Goal: Information Seeking & Learning: Learn about a topic

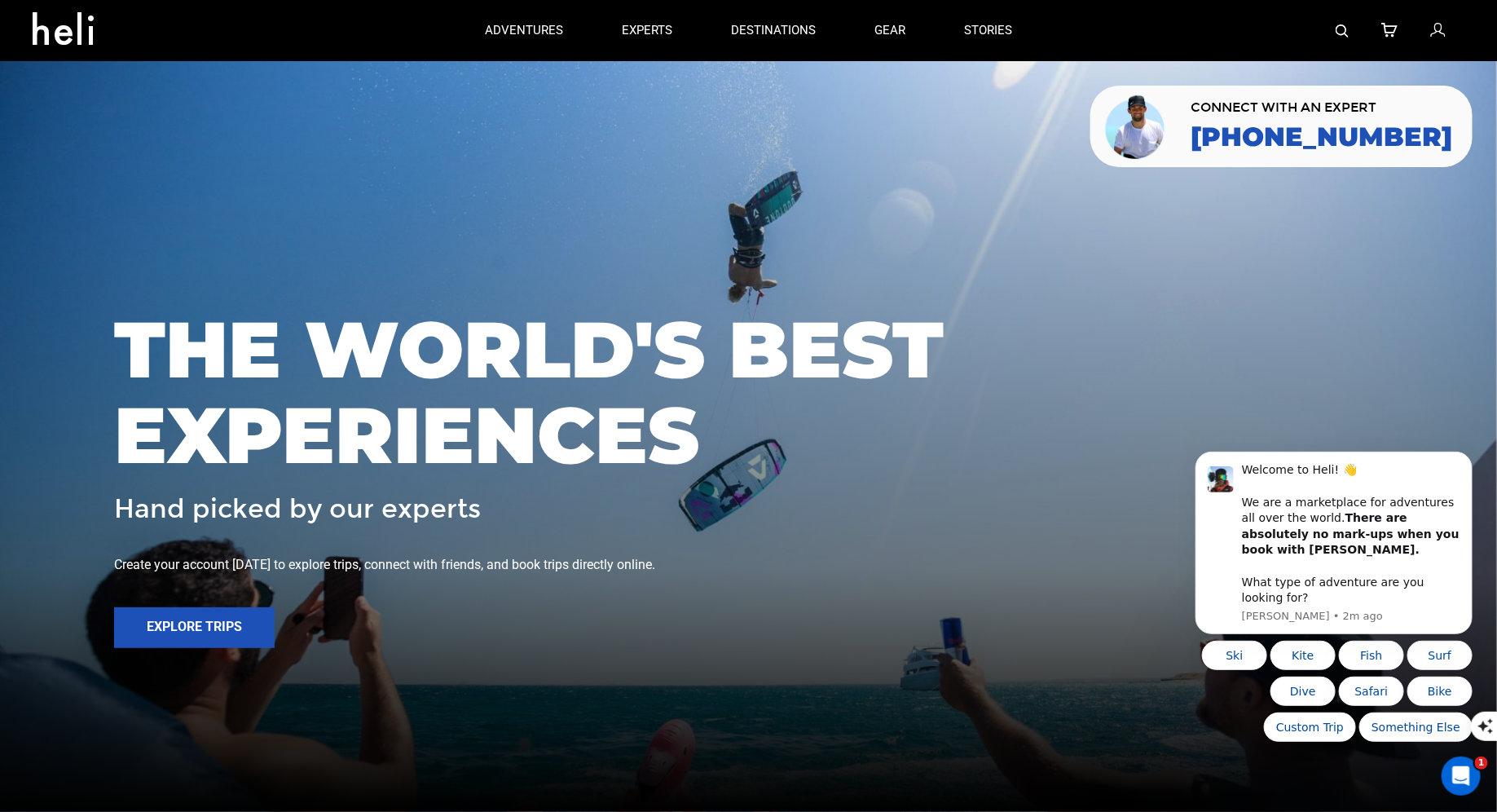
click at [1342, 34] on img at bounding box center [1342, 31] width 13 height 13
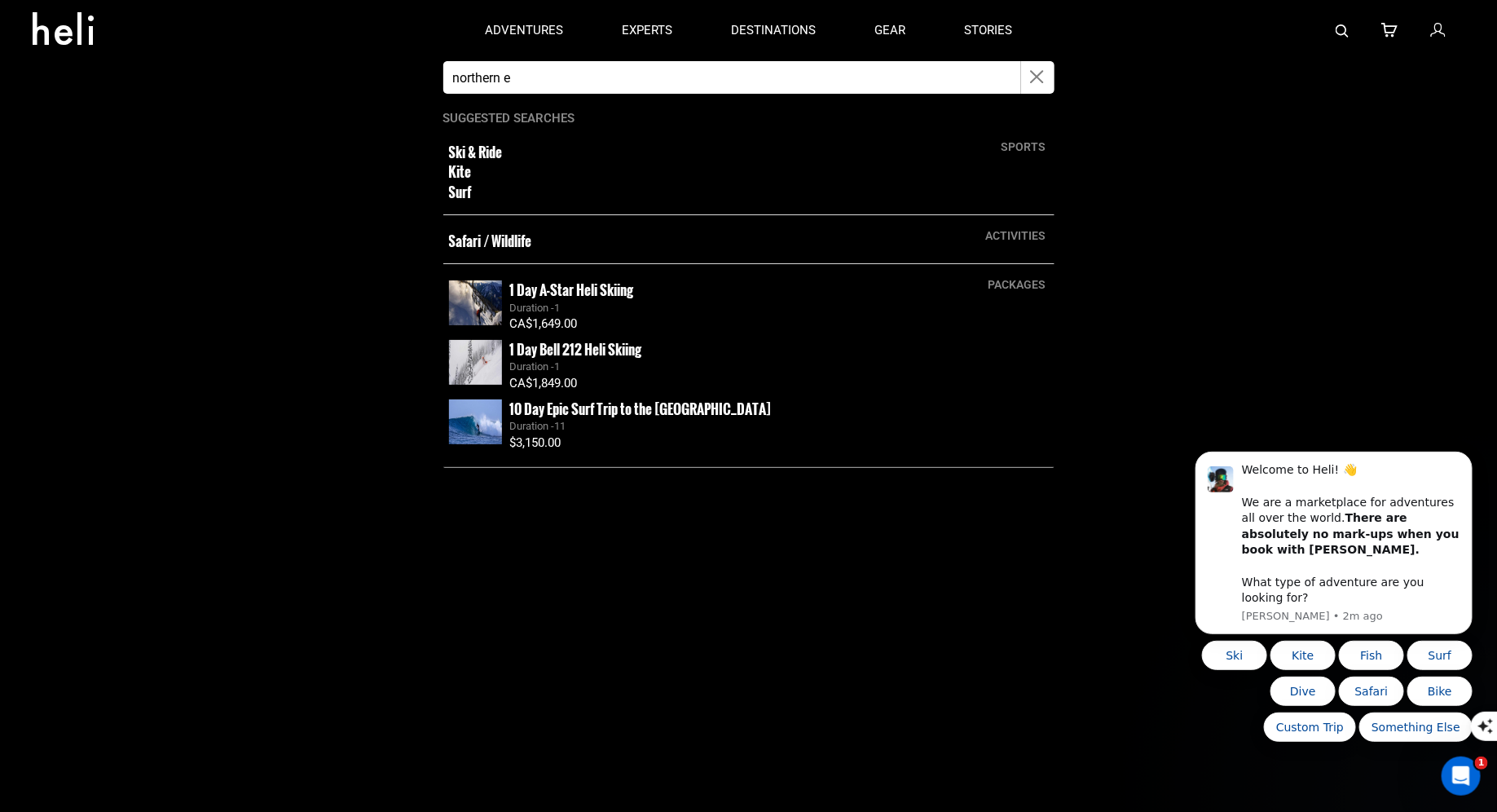
type input "Northern Escape heli"
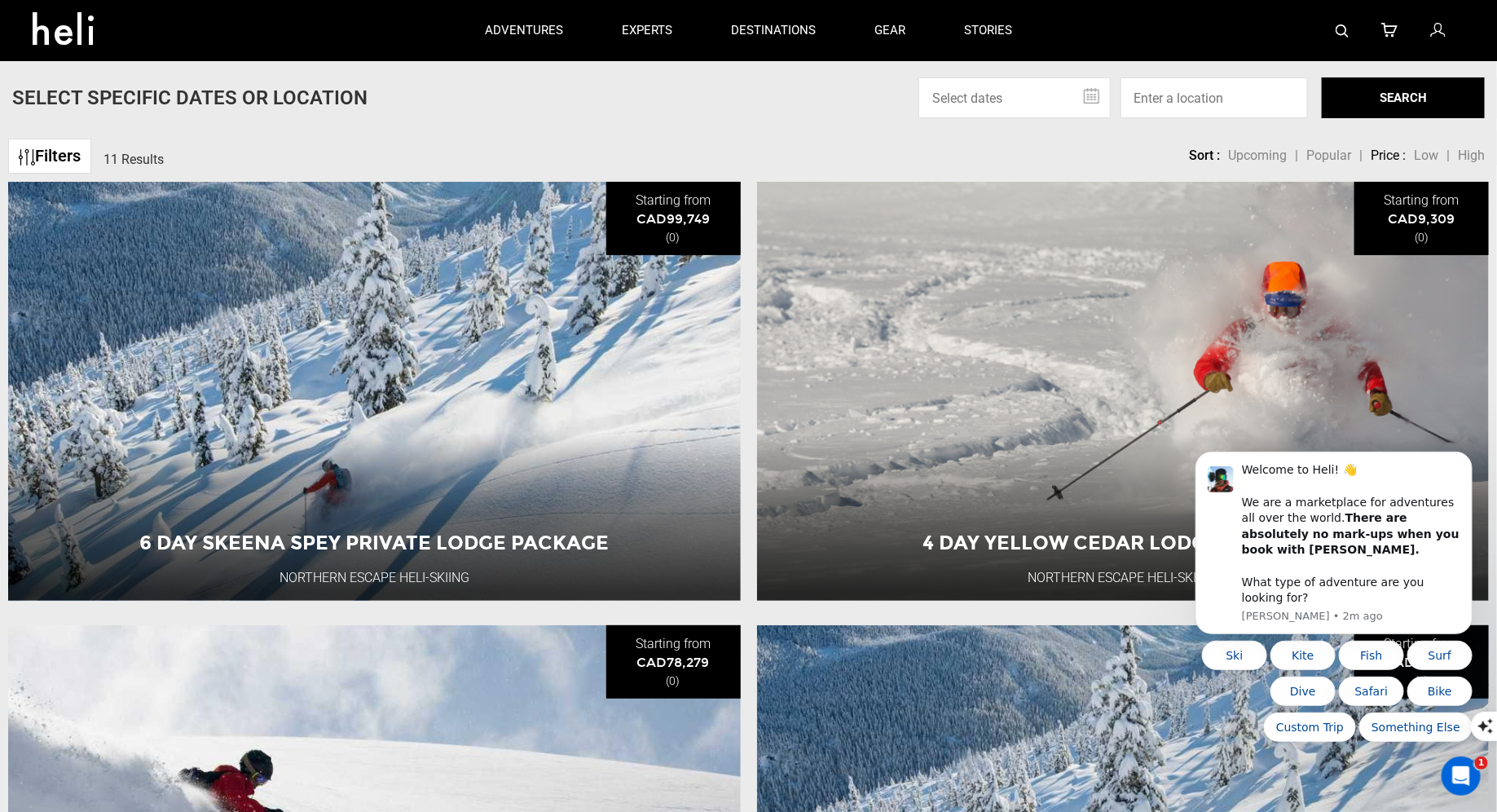
click at [569, 154] on div "Filters 11 Results sortby Sort Upcoming Popular Price: Low to High Price : High…" at bounding box center [748, 147] width 1497 height 35
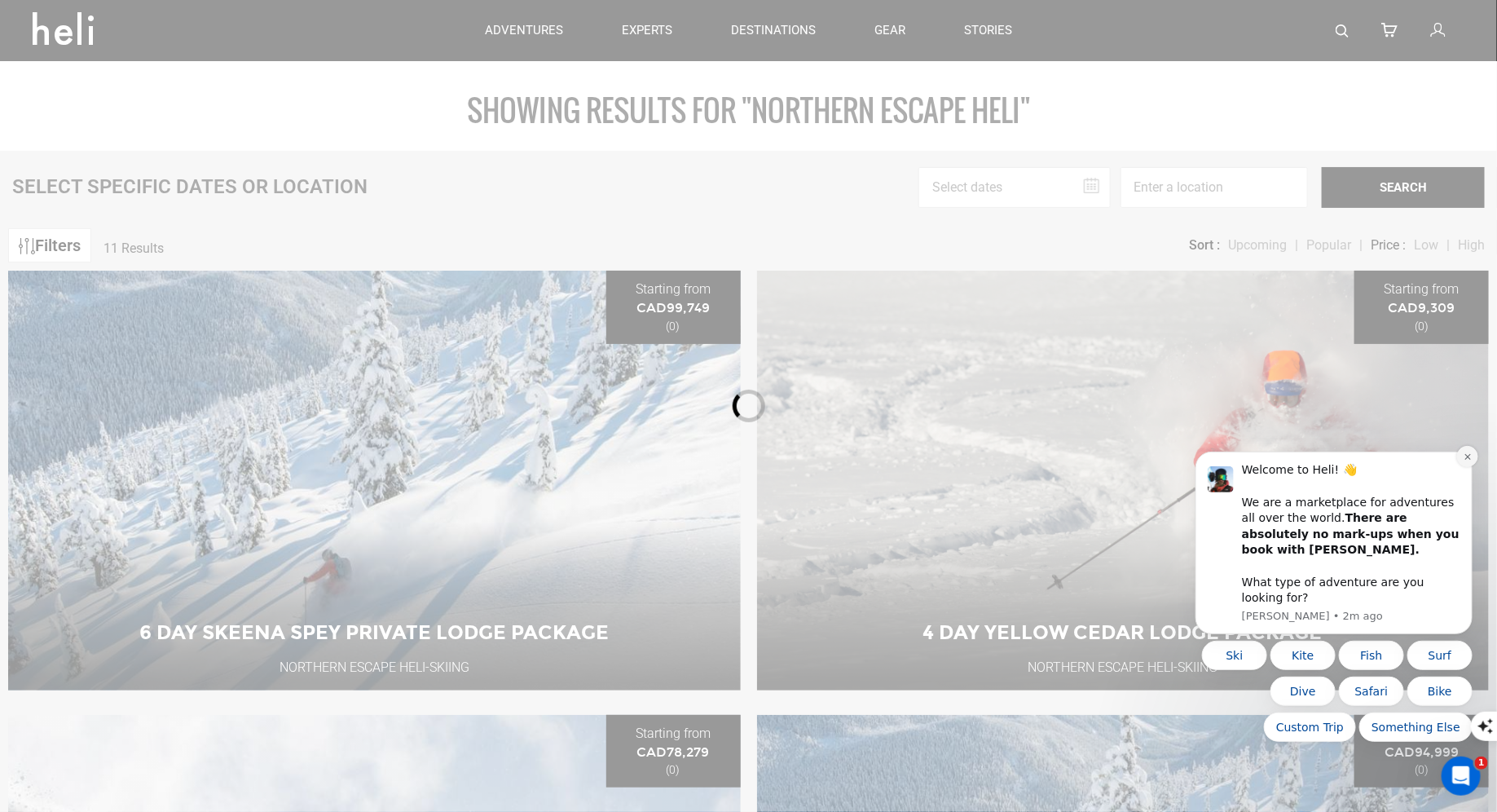
click at [1467, 459] on icon "Dismiss notification" at bounding box center [1466, 456] width 6 height 6
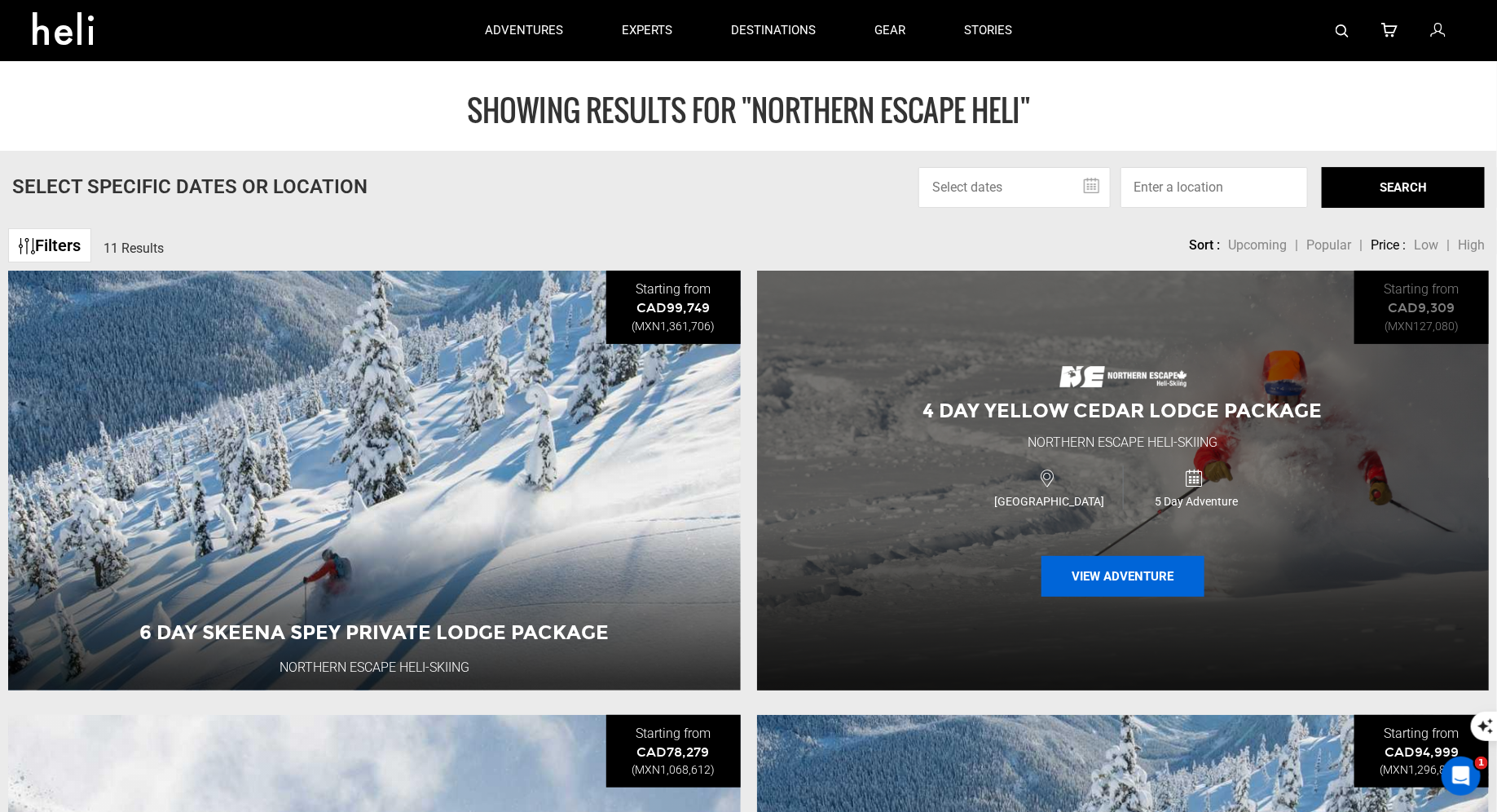
click at [1142, 572] on button "View Adventure" at bounding box center [1123, 575] width 163 height 41
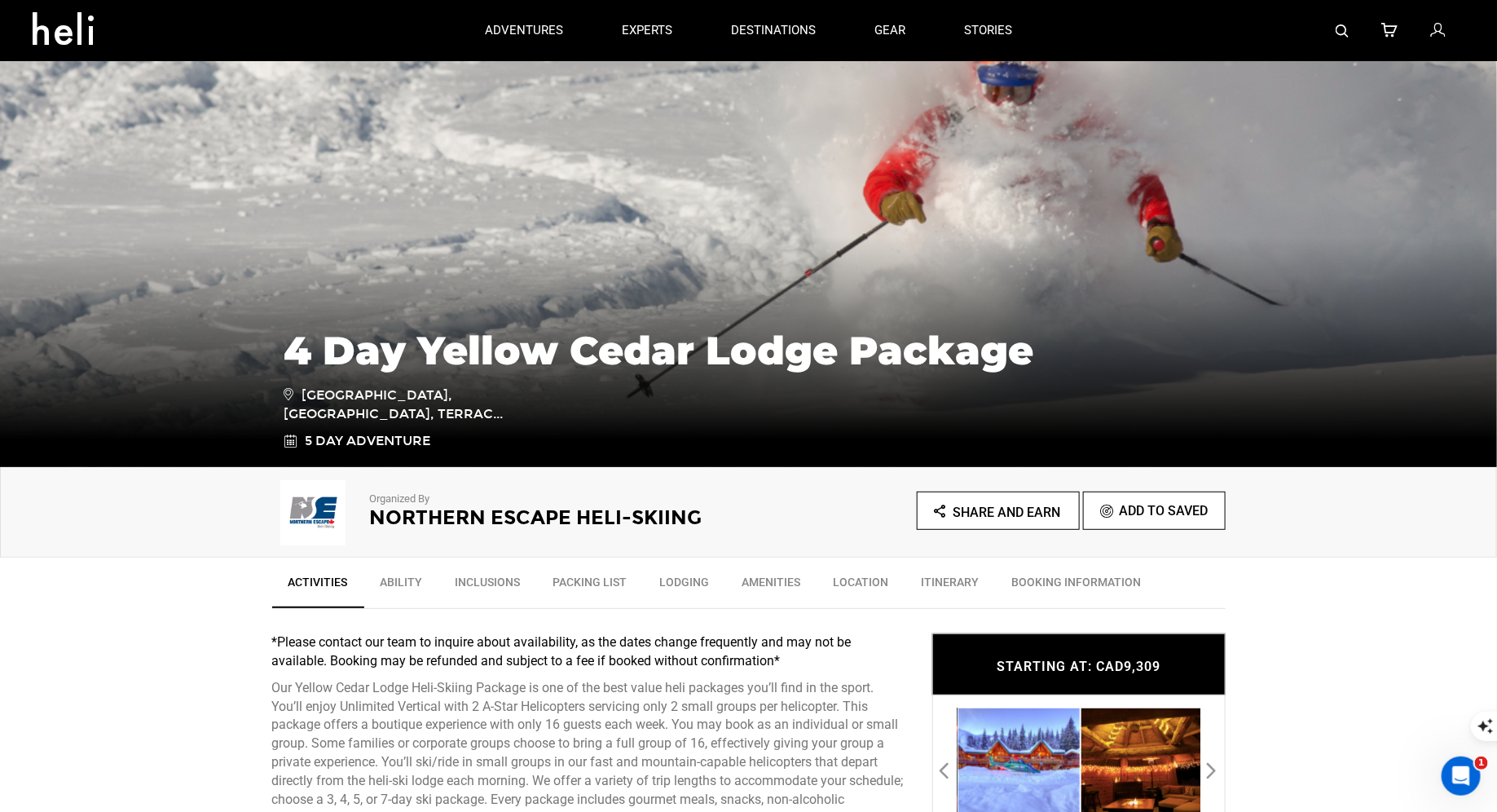
scroll to position [89, 0]
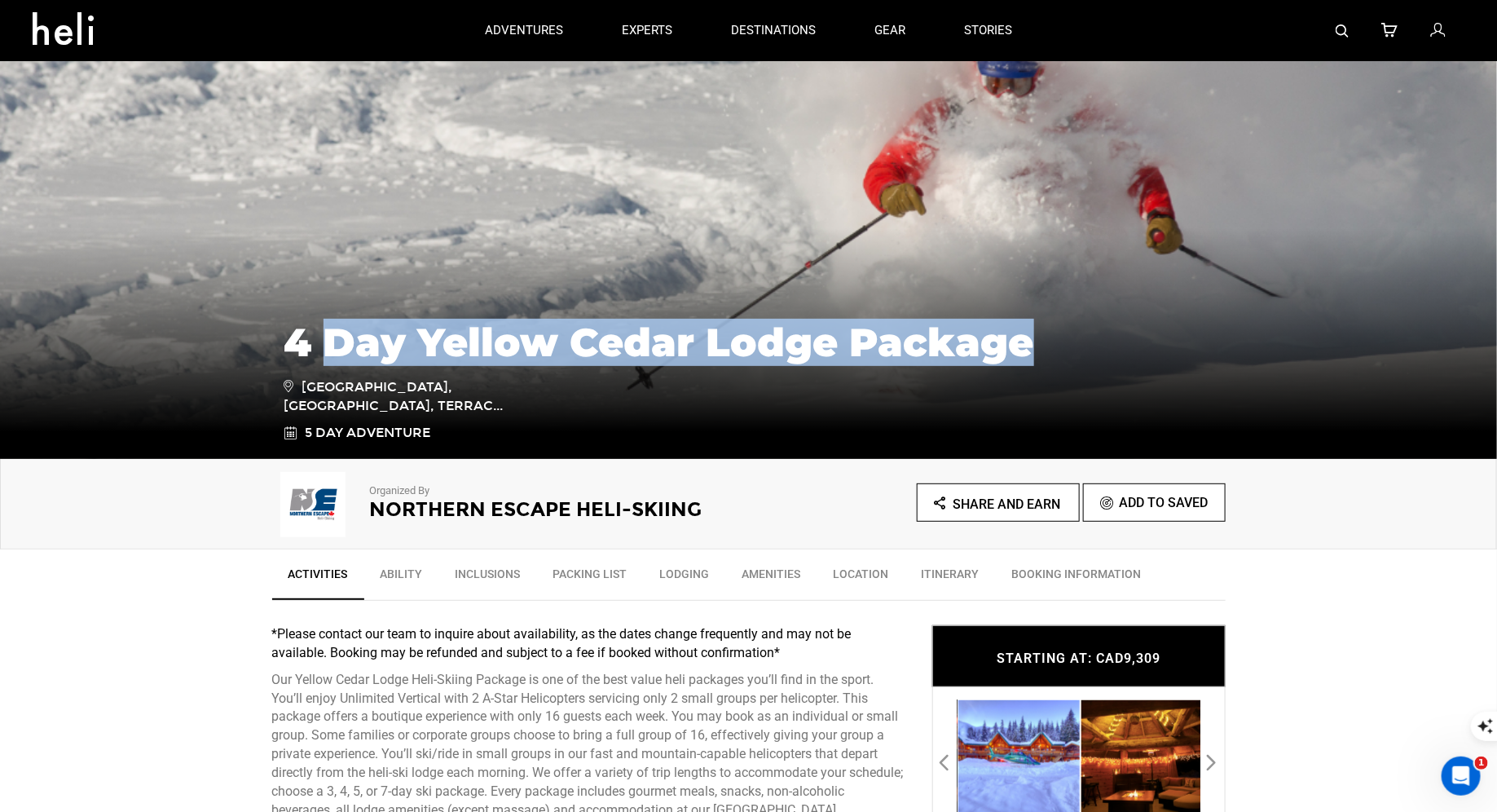
drag, startPoint x: 1038, startPoint y: 340, endPoint x: 318, endPoint y: 330, distance: 720.1
click at [318, 330] on h1 "4 Day Yellow Cedar Lodge Package" at bounding box center [748, 342] width 929 height 44
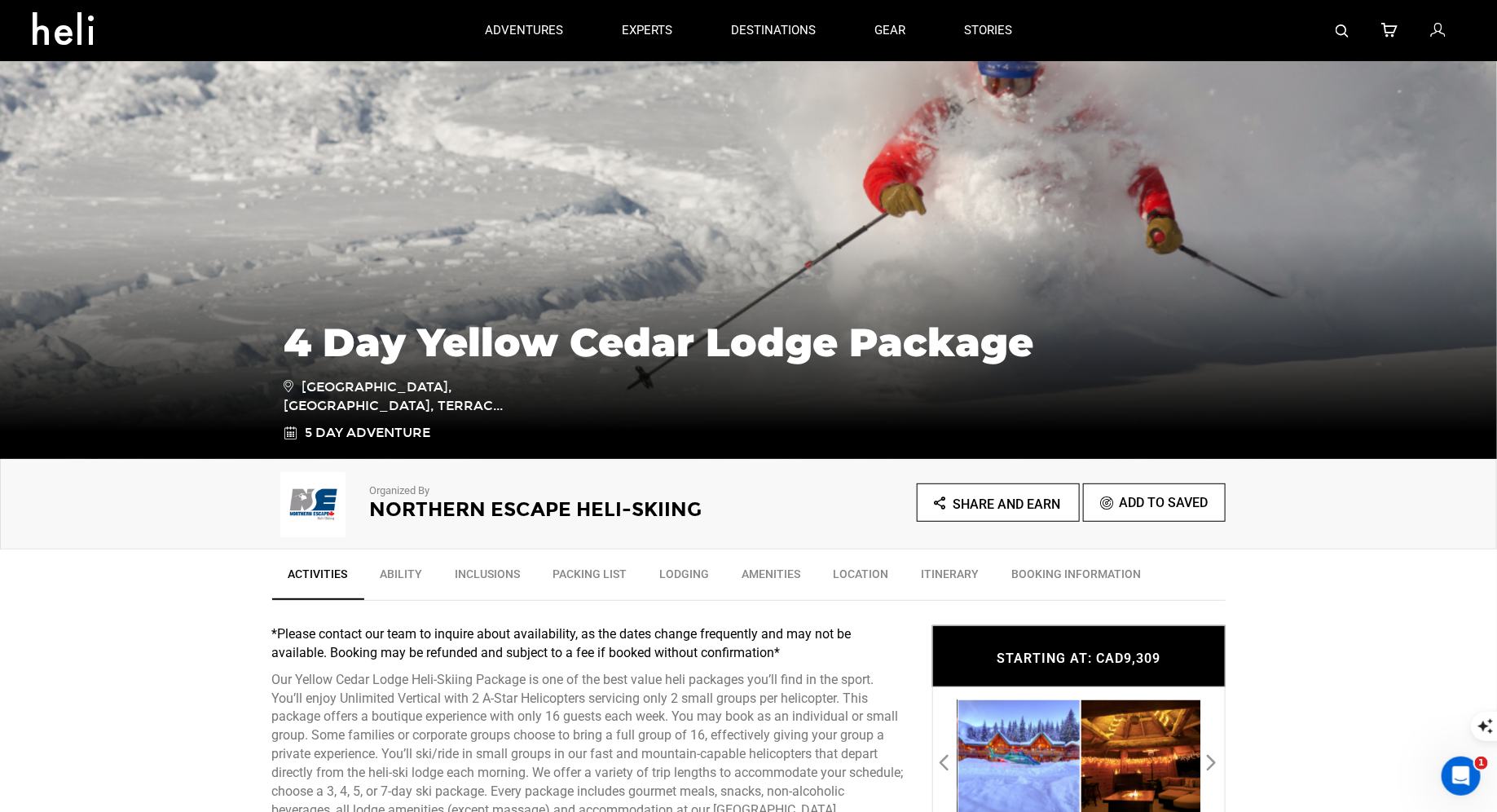
click at [314, 330] on h1 "4 Day Yellow Cedar Lodge Package" at bounding box center [748, 342] width 929 height 44
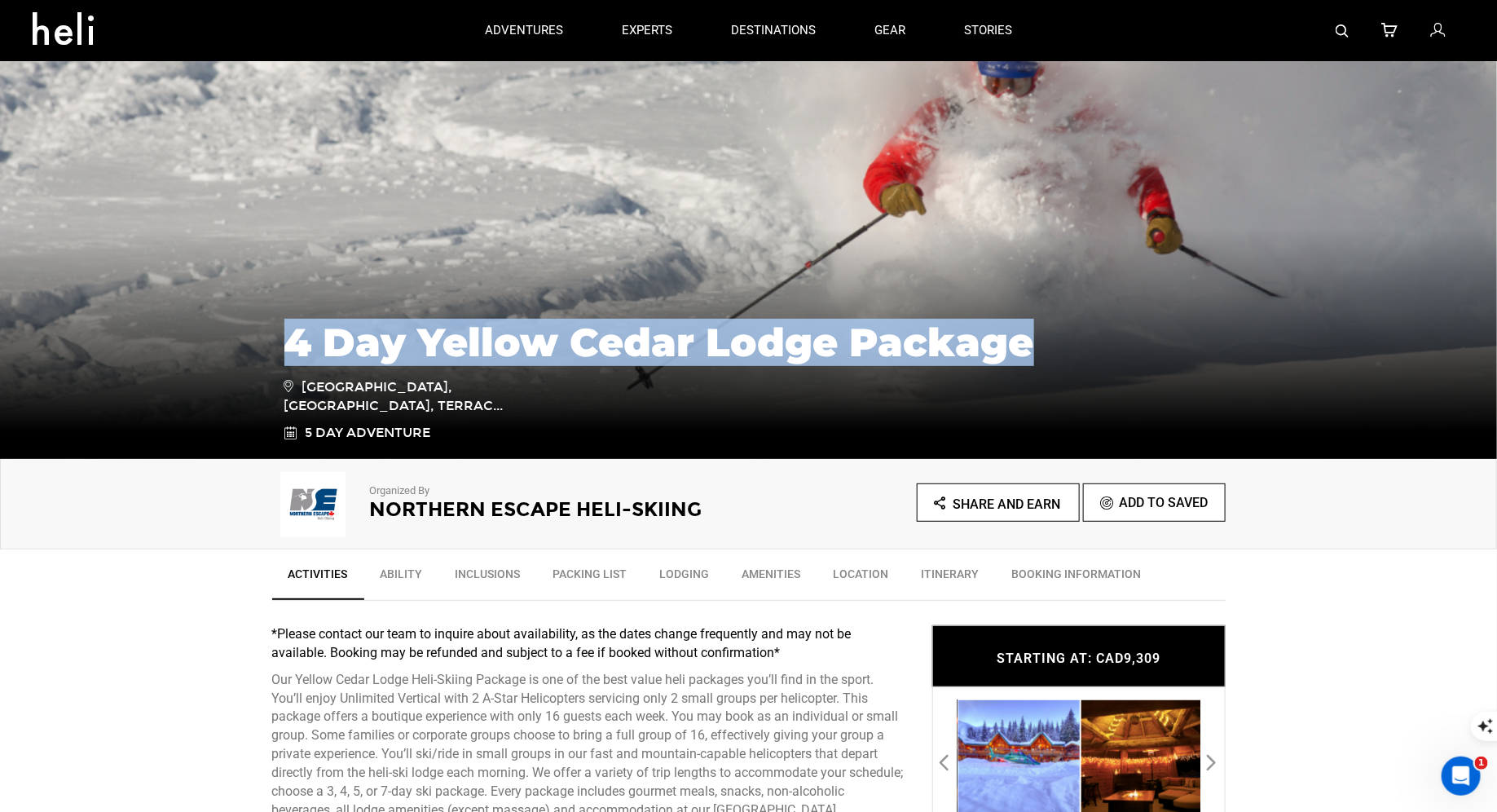
drag, startPoint x: 1048, startPoint y: 343, endPoint x: 419, endPoint y: 309, distance: 629.9
click at [419, 309] on div "4 Day Yellow Cedar Lodge Package Yellow Cedar Lodge, British Columbia 16, Terra…" at bounding box center [748, 373] width 953 height 138
copy h1 "4 Day Yellow Cedar Lodge Package"
type input "Northern Escape heli"
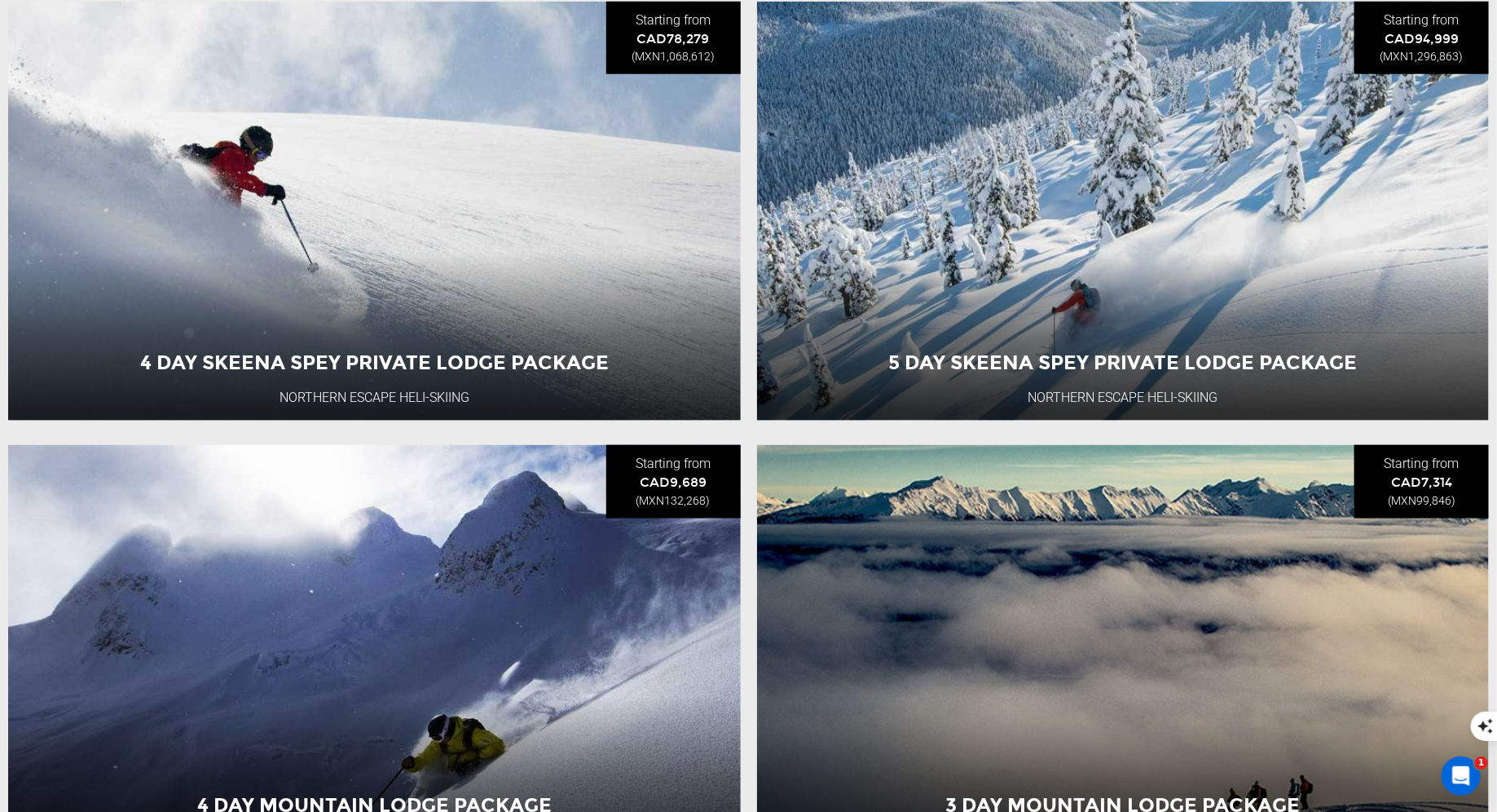
scroll to position [1008, 0]
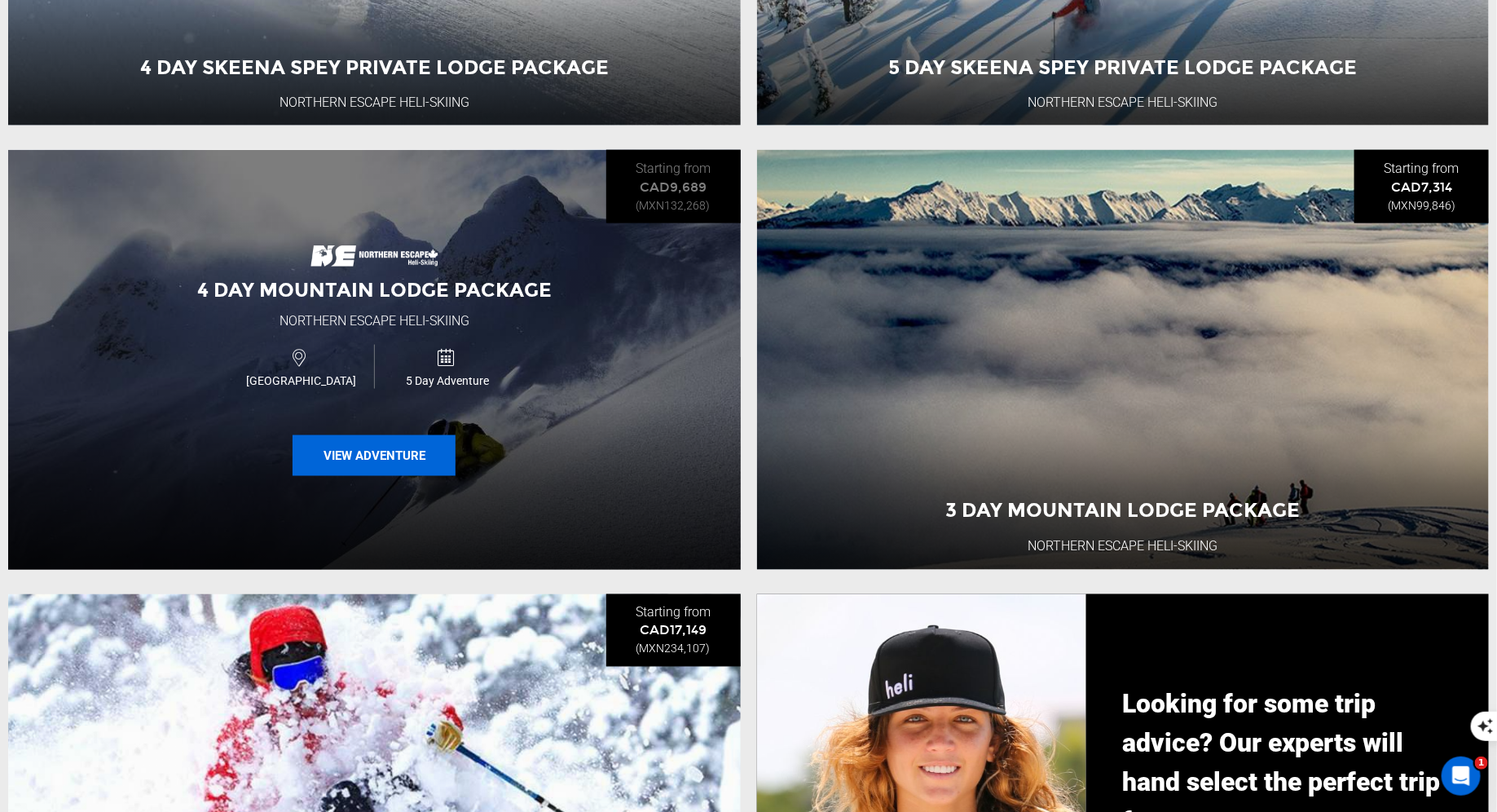
click at [424, 472] on button "View Adventure" at bounding box center [374, 455] width 163 height 41
